Goal: Check status: Check status

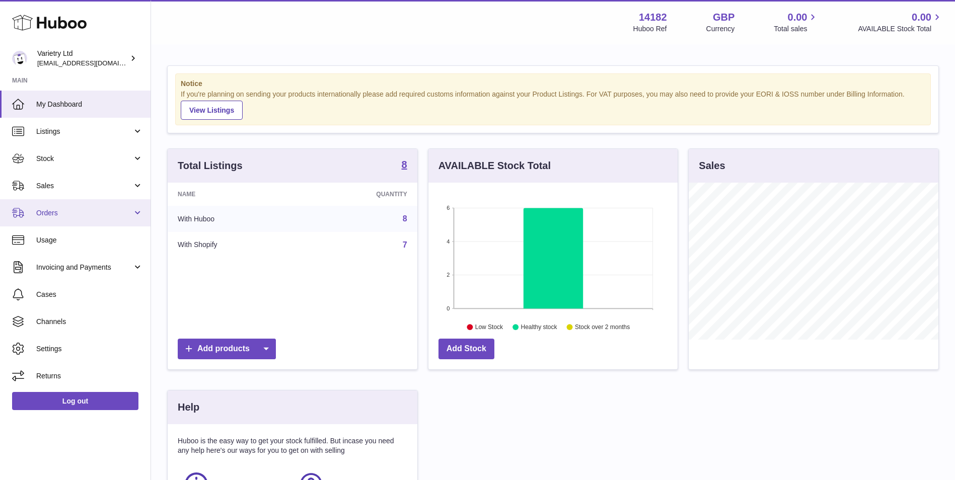
scroll to position [157, 249]
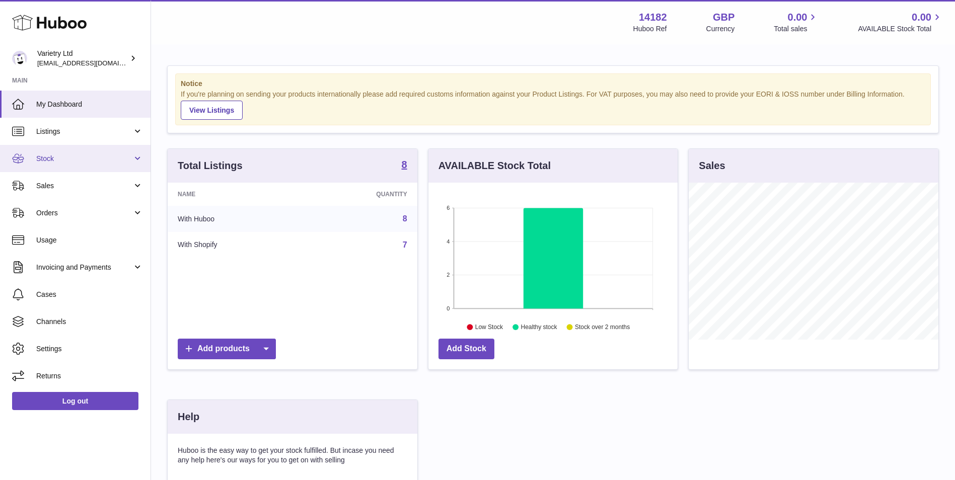
click at [75, 161] on span "Stock" at bounding box center [84, 159] width 96 height 10
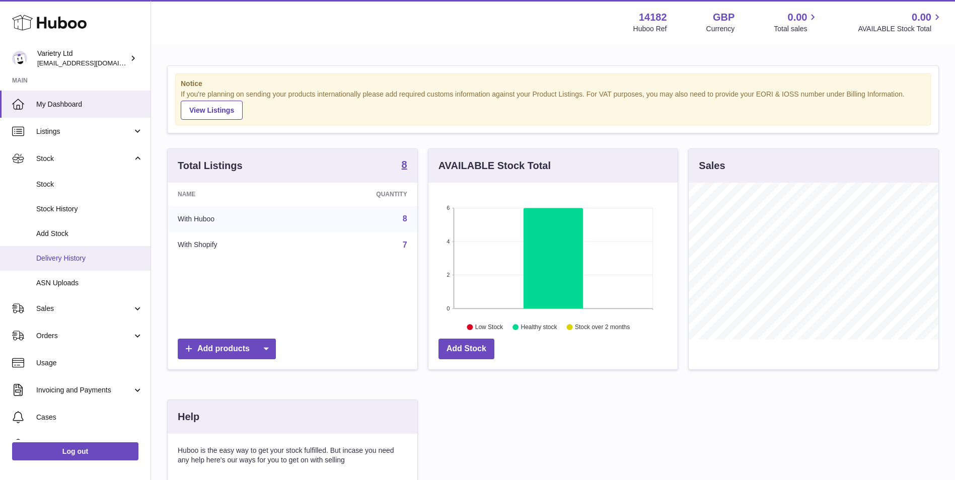
click at [72, 260] on span "Delivery History" at bounding box center [89, 259] width 107 height 10
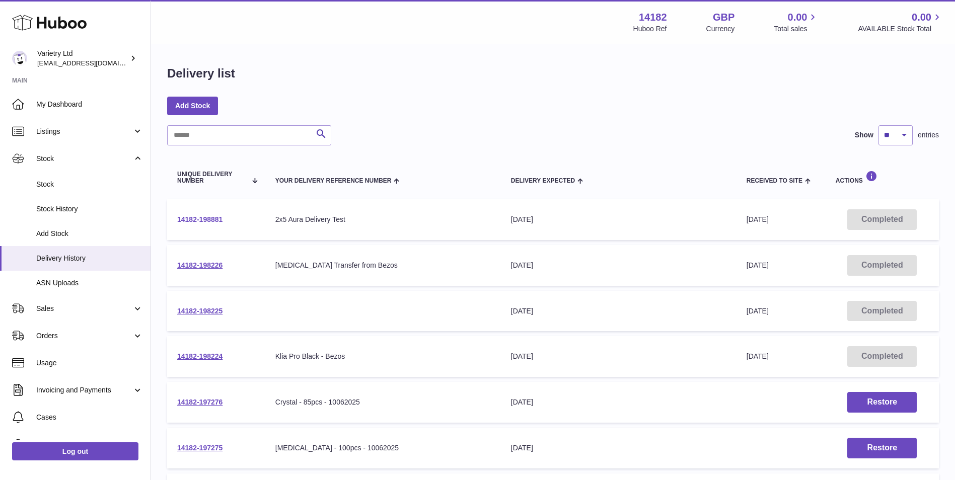
click at [206, 221] on link "14182-198881" at bounding box center [199, 219] width 45 height 8
click at [213, 263] on link "14182-198226" at bounding box center [199, 265] width 45 height 8
click at [217, 353] on link "14182-198224" at bounding box center [199, 356] width 45 height 8
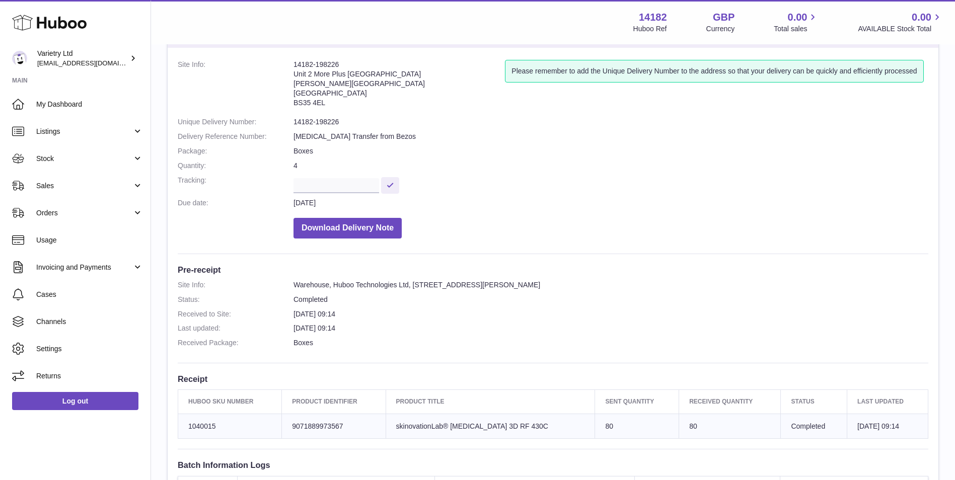
scroll to position [84, 0]
